Goal: Information Seeking & Learning: Learn about a topic

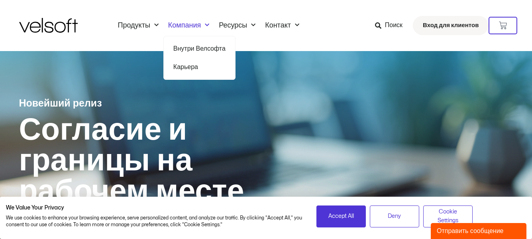
click at [193, 49] on font "Внутри Велсофта" at bounding box center [199, 48] width 52 height 6
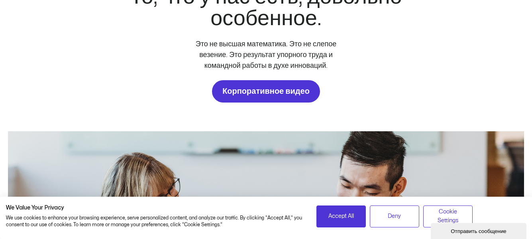
scroll to position [40, 0]
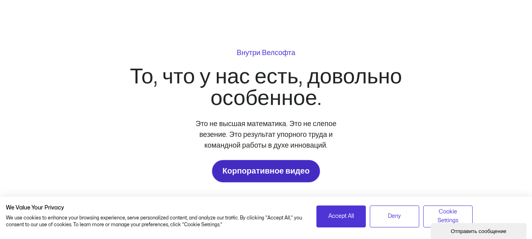
click at [271, 167] on font "Корпоративное видео" at bounding box center [265, 171] width 87 height 8
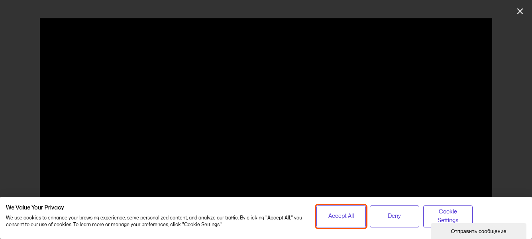
click at [346, 212] on span "Accept All" at bounding box center [340, 215] width 25 height 9
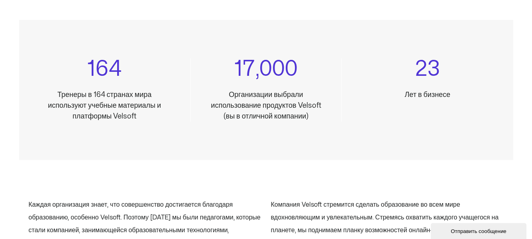
scroll to position [717, 0]
